Goal: Check status

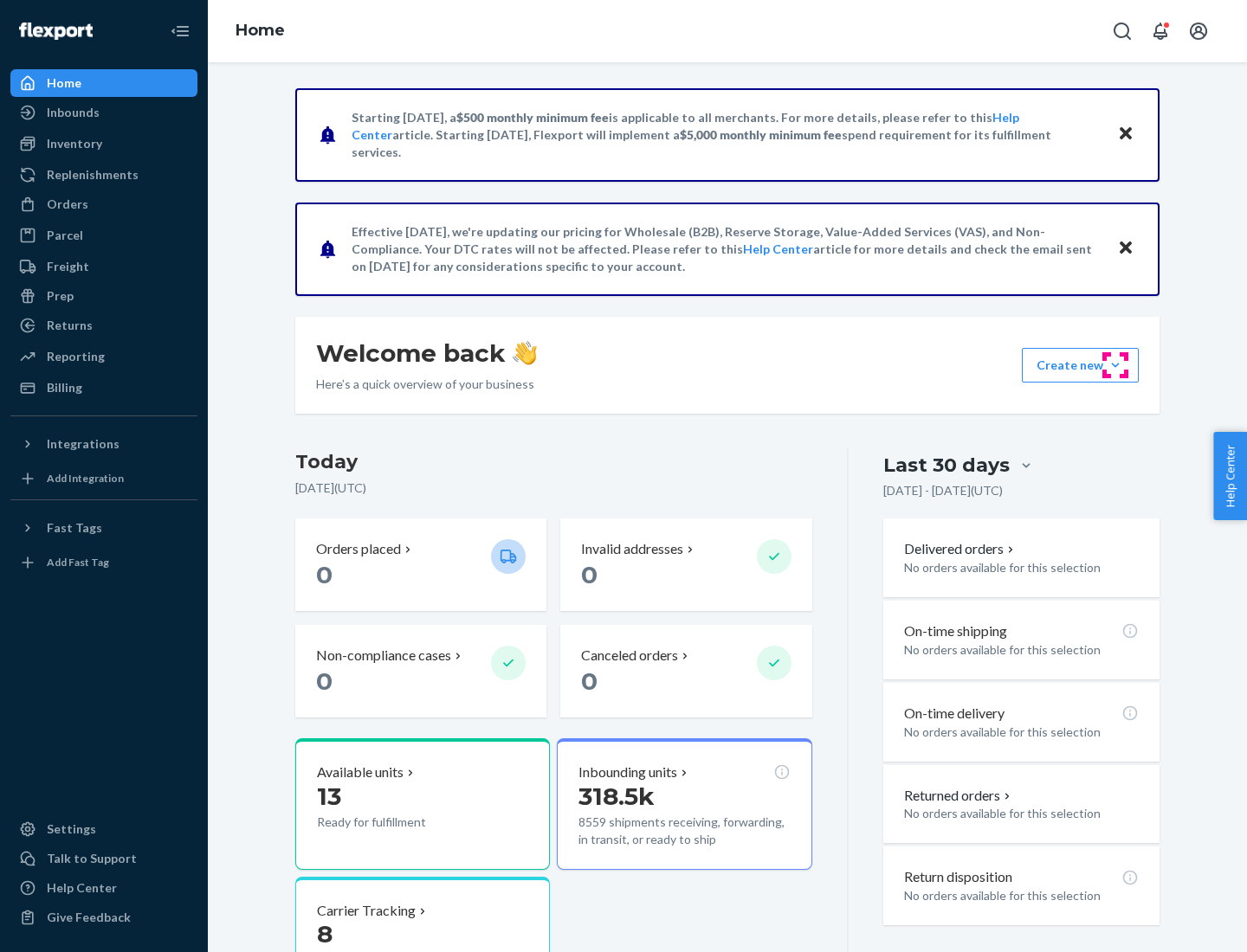
click at [1115, 365] on button "Create new Create new inbound Create new order Create new product" at bounding box center [1080, 365] width 117 height 34
click at [72, 112] on div "Inbounds" at bounding box center [73, 112] width 53 height 18
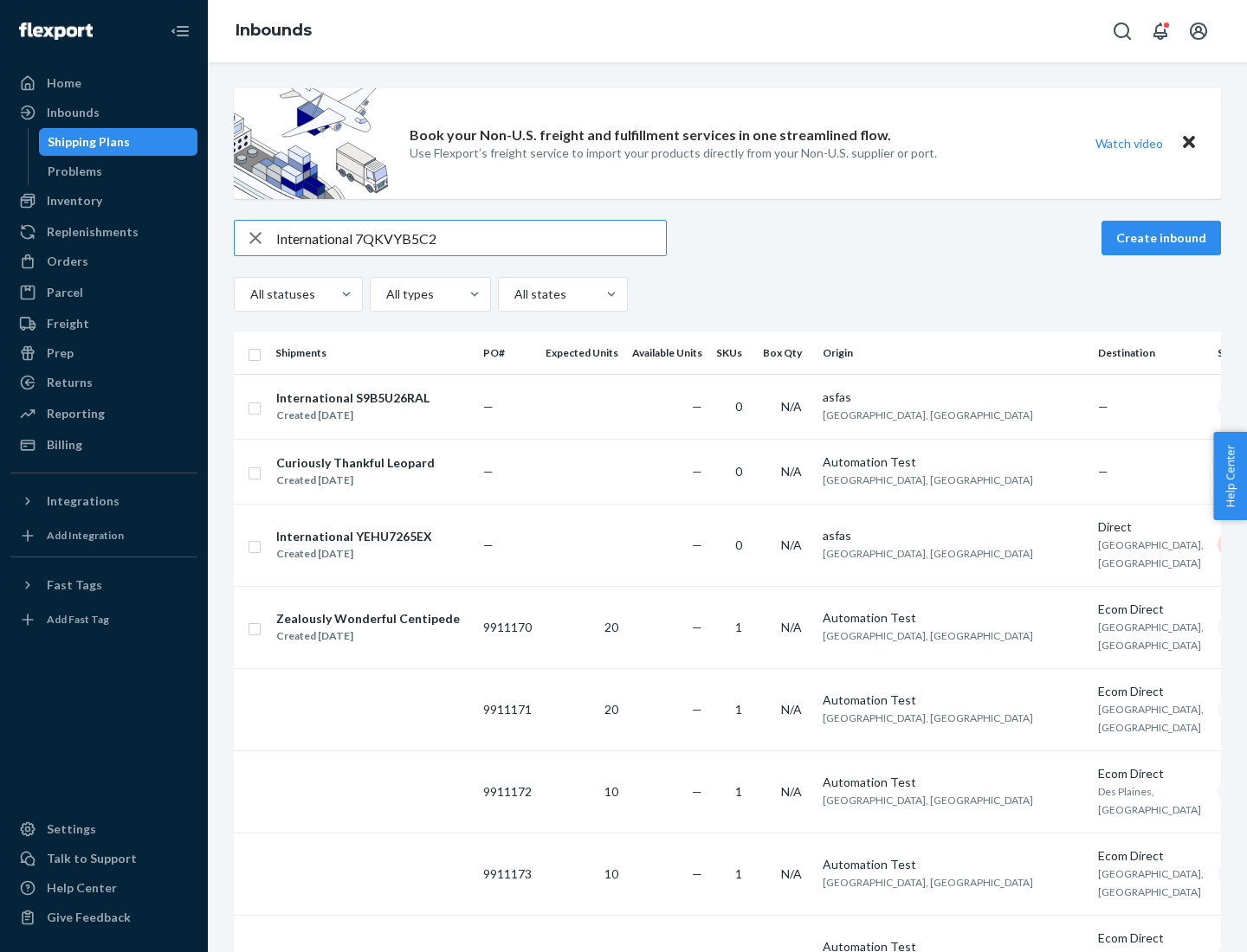
type input "International 7QKVYB5C29"
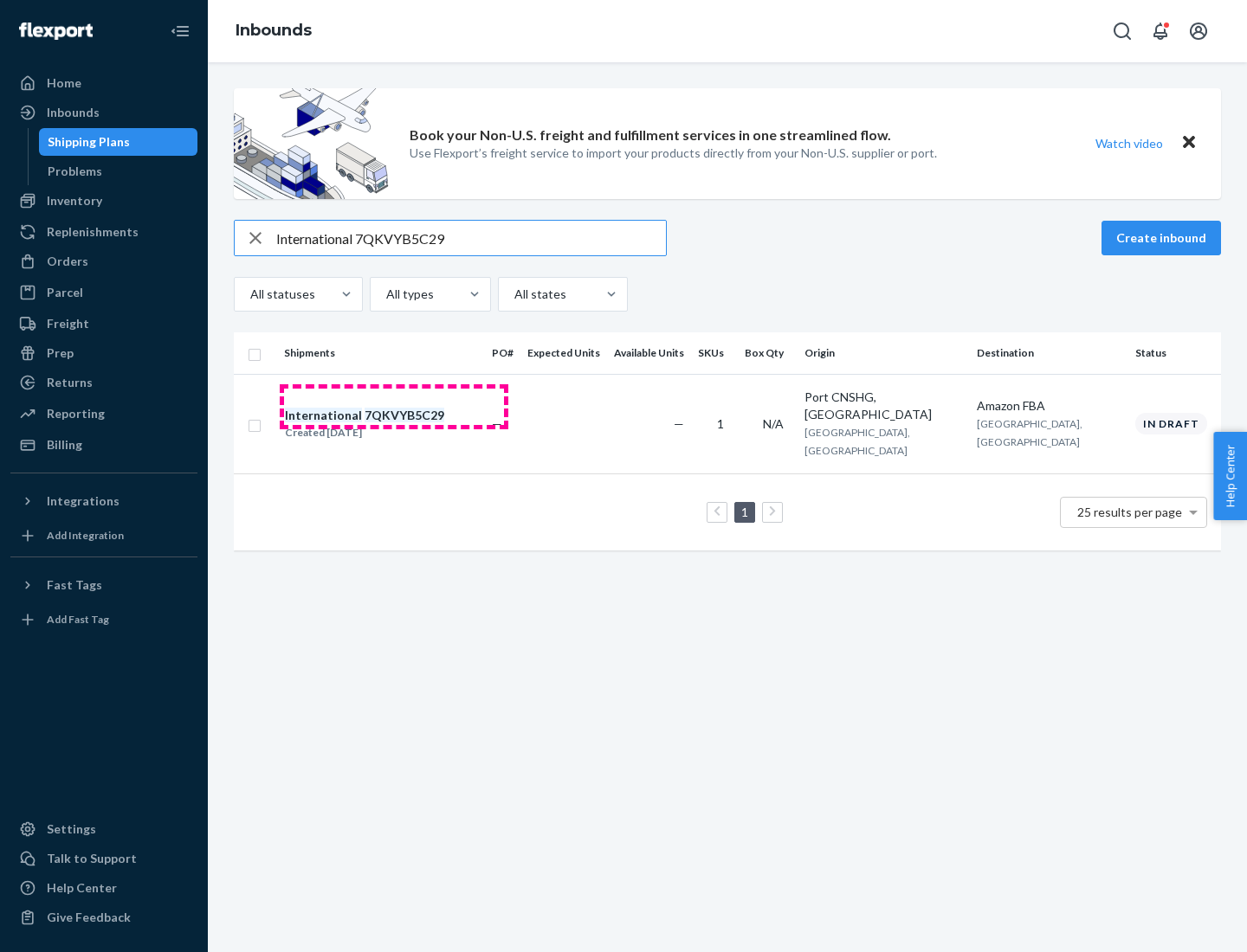
click at [394, 424] on div "Created [DATE]" at bounding box center [364, 433] width 159 height 18
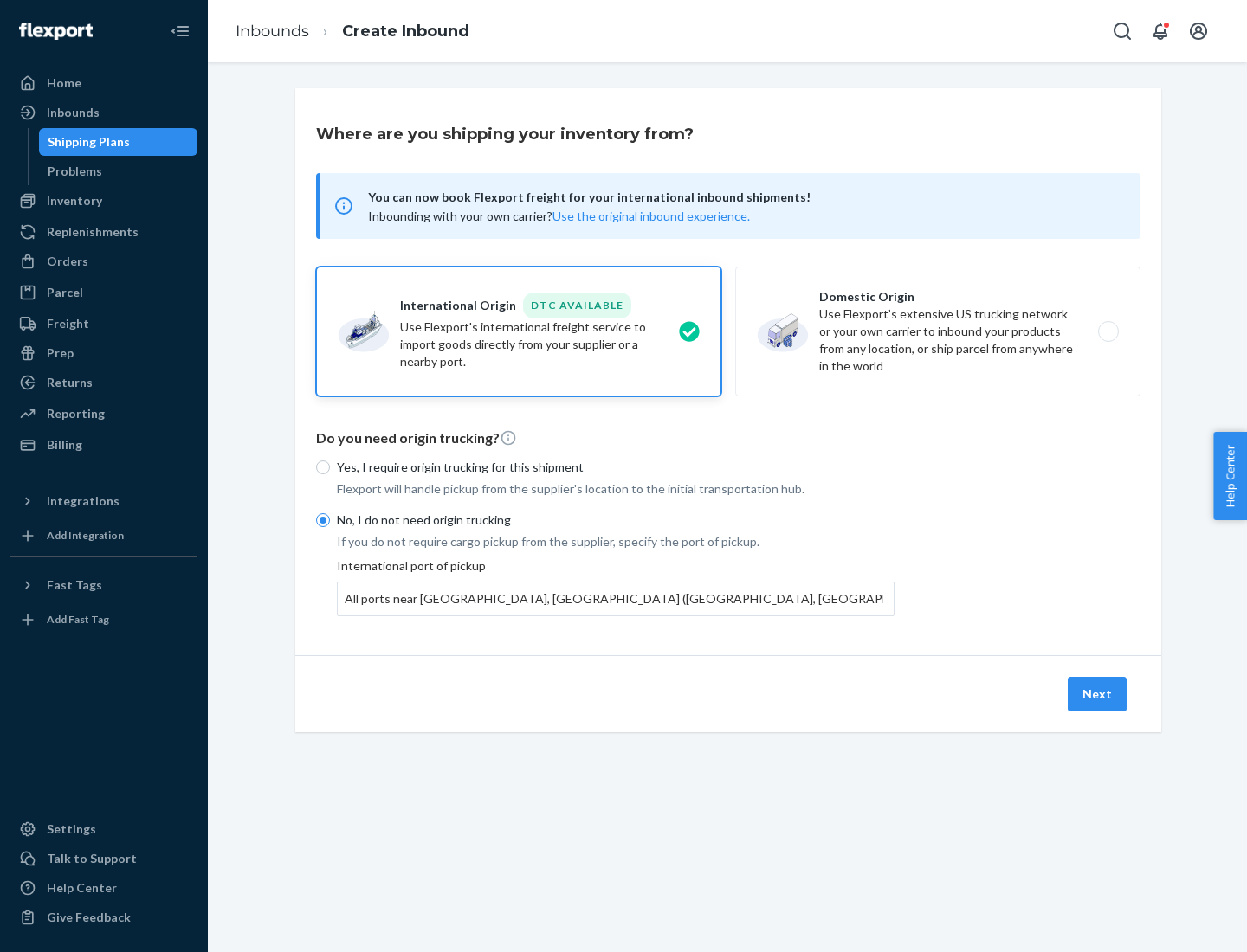
click at [1098, 693] on button "Next" at bounding box center [1097, 694] width 59 height 34
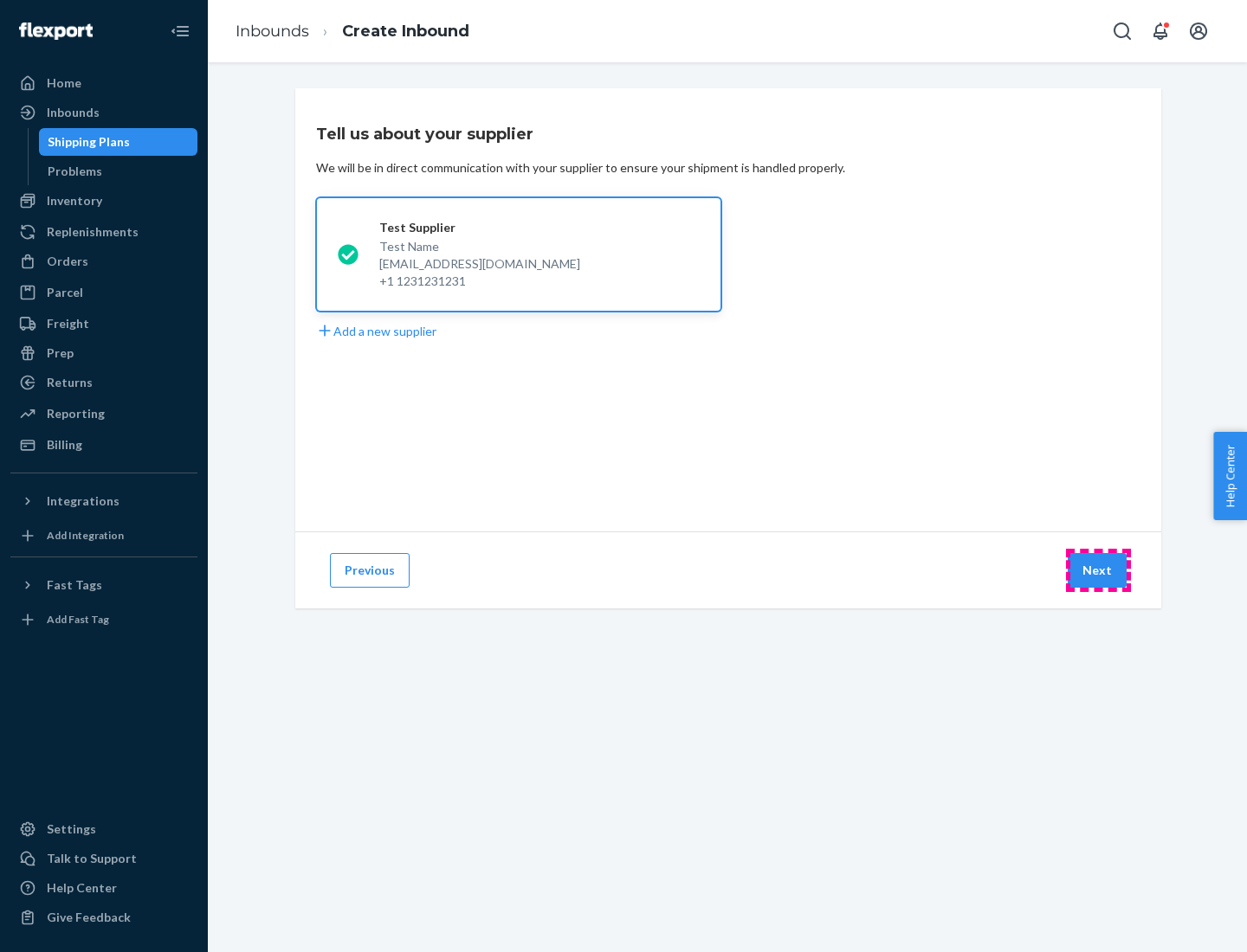
click at [1098, 570] on button "Next" at bounding box center [1097, 570] width 59 height 34
